Goal: Information Seeking & Learning: Compare options

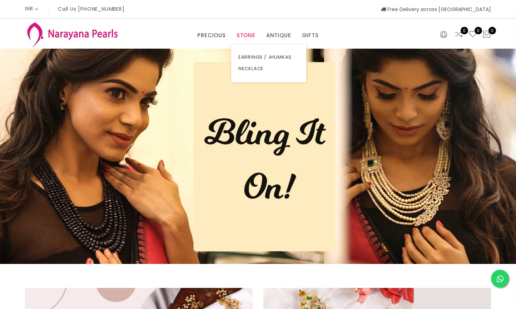
click at [242, 33] on link "STONE" at bounding box center [246, 35] width 19 height 11
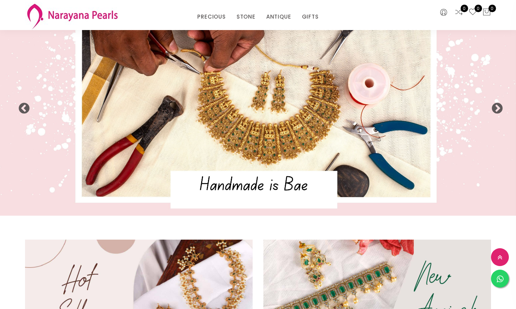
scroll to position [-5, 0]
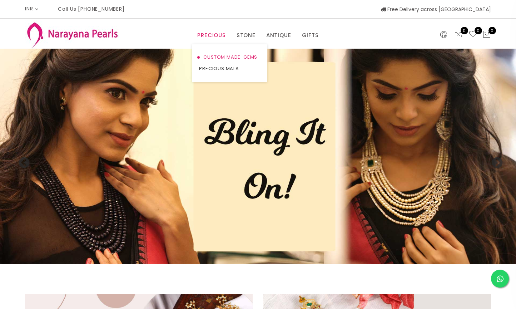
click at [217, 63] on link "CUSTOM MADE-GEMS" at bounding box center [229, 56] width 61 height 11
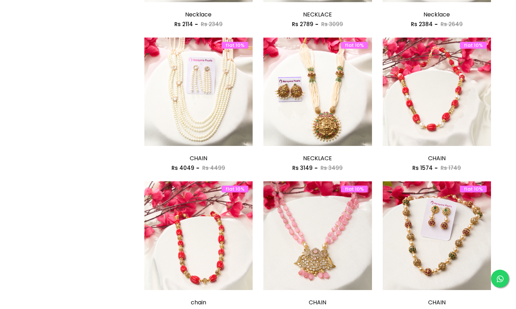
scroll to position [-205, 0]
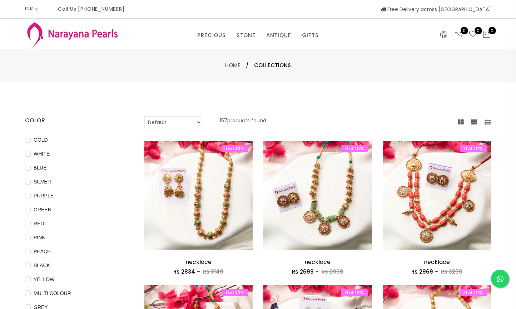
drag, startPoint x: 226, startPoint y: 59, endPoint x: 276, endPoint y: 36, distance: 55.0
click at [276, 36] on html "INR CAD HKD GBP IDR INR JPY MYR USD MXN AUD Call Us [PHONE_NUMBER] Free Deliver…" at bounding box center [258, 154] width 516 height 309
click at [279, 35] on html "INR CAD HKD GBP IDR INR JPY MYR USD MXN AUD Call Us [PHONE_NUMBER] Free Deliver…" at bounding box center [258, 154] width 516 height 309
select select "INR"
click at [279, 67] on link "NECKLACE" at bounding box center [298, 68] width 61 height 11
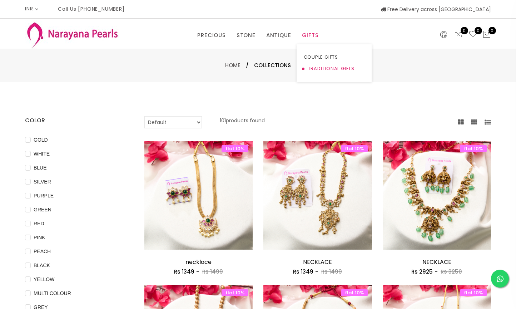
click at [313, 67] on link "TRADITIONAL GIFTS" at bounding box center [334, 68] width 61 height 11
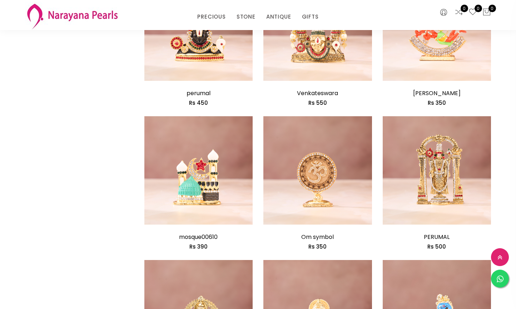
scroll to position [-184, 0]
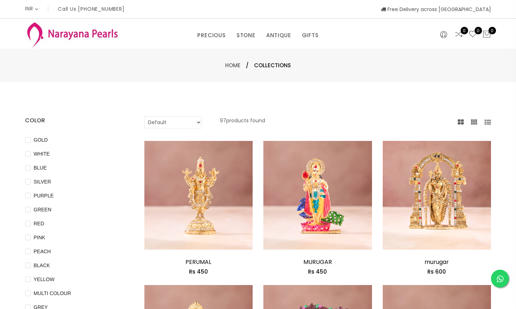
click at [322, 79] on html "INR CAD HKD GBP IDR INR JPY MYR USD MXN AUD Call Us +91 90949 50000 Free Delive…" at bounding box center [258, 154] width 516 height 309
click at [312, 33] on html "INR CAD HKD GBP IDR INR JPY MYR USD MXN AUD Call Us +91 90949 50000 Free Delive…" at bounding box center [258, 154] width 516 height 309
select select "INR"
click at [313, 55] on link "COUPLE GIFTS" at bounding box center [334, 56] width 61 height 11
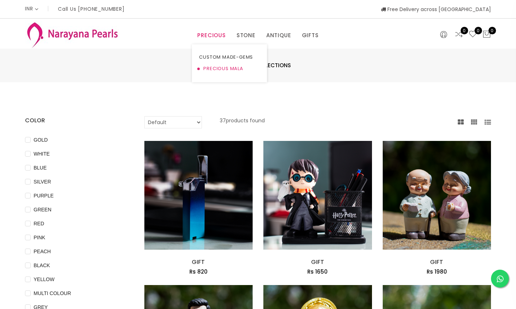
click at [210, 68] on link "PRECIOUS MALA" at bounding box center [229, 68] width 61 height 11
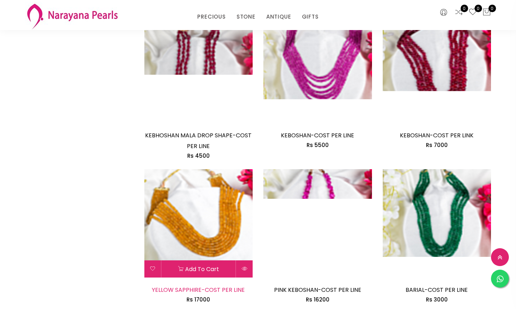
scroll to position [947, 0]
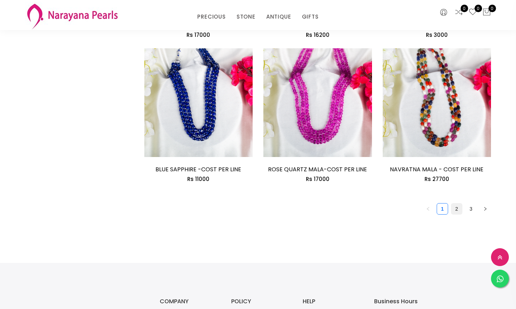
click at [459, 206] on link "2" at bounding box center [457, 208] width 11 height 11
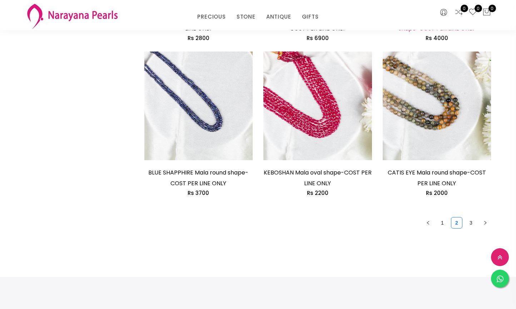
scroll to position [987, 0]
click at [471, 222] on link "3" at bounding box center [471, 222] width 11 height 11
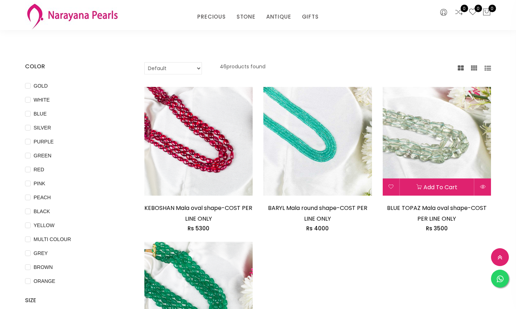
scroll to position [10, 0]
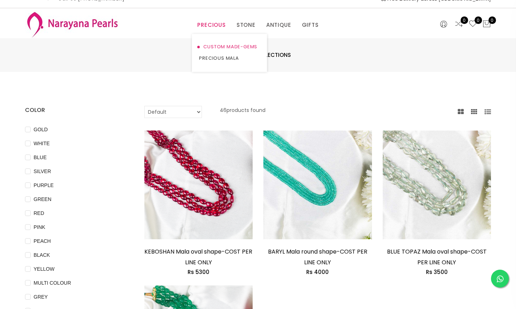
click at [211, 45] on link "CUSTOM MADE-GEMS" at bounding box center [229, 46] width 61 height 11
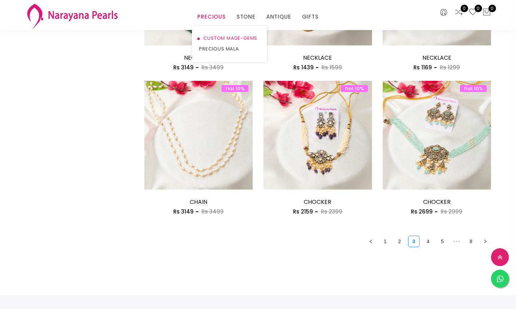
scroll to position [900, 0]
